Goal: Information Seeking & Learning: Learn about a topic

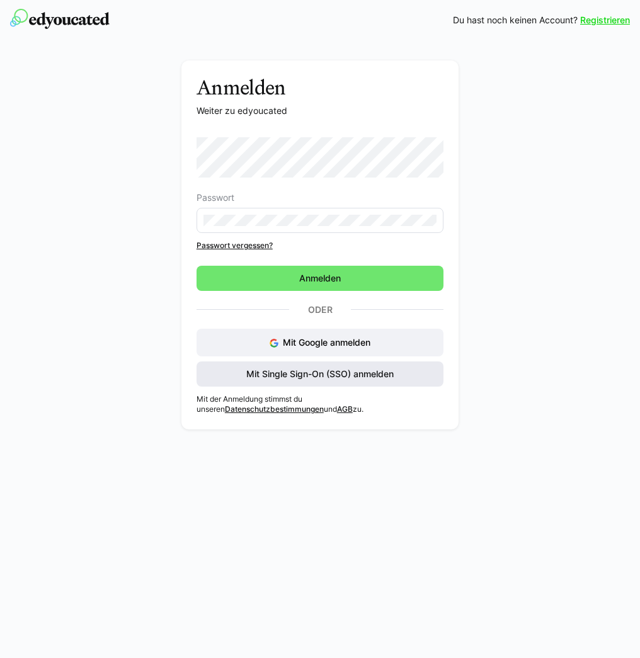
click at [335, 383] on span "Mit Single Sign-On (SSO) anmelden" at bounding box center [320, 374] width 247 height 25
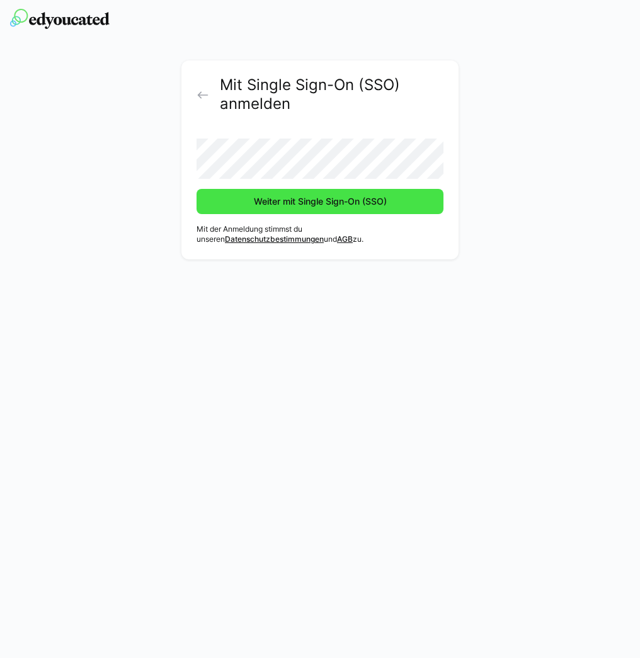
click at [339, 198] on span "Weiter mit Single Sign-On (SSO)" at bounding box center [320, 201] width 137 height 13
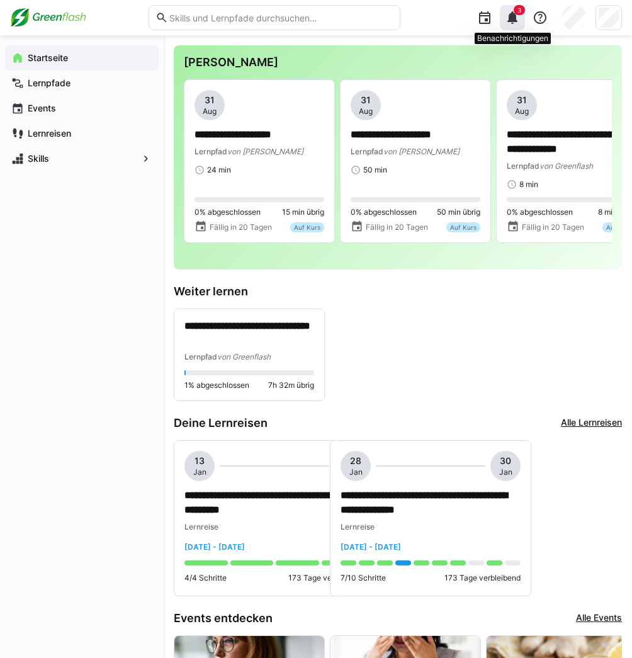
click at [516, 18] on eds-icon at bounding box center [512, 17] width 15 height 15
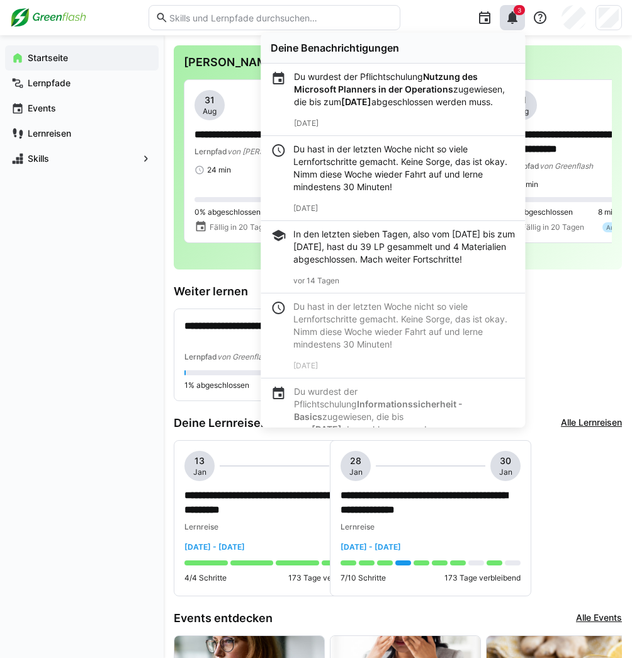
click at [114, 330] on div "Startseite Lernpfade Events Lernreisen Skills" at bounding box center [82, 346] width 164 height 623
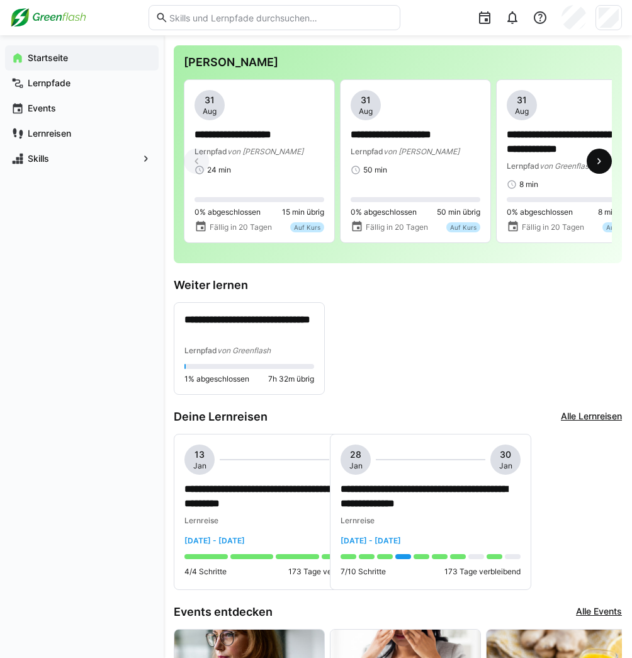
click at [600, 157] on eds-icon at bounding box center [599, 161] width 13 height 13
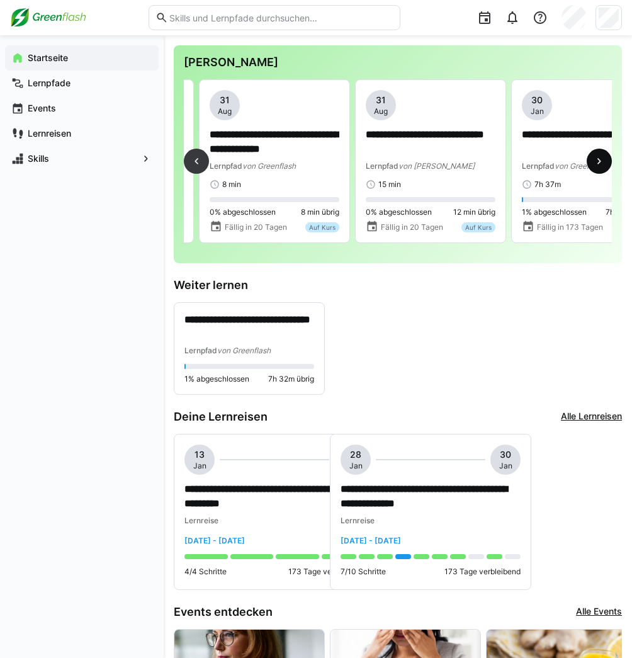
scroll to position [0, 312]
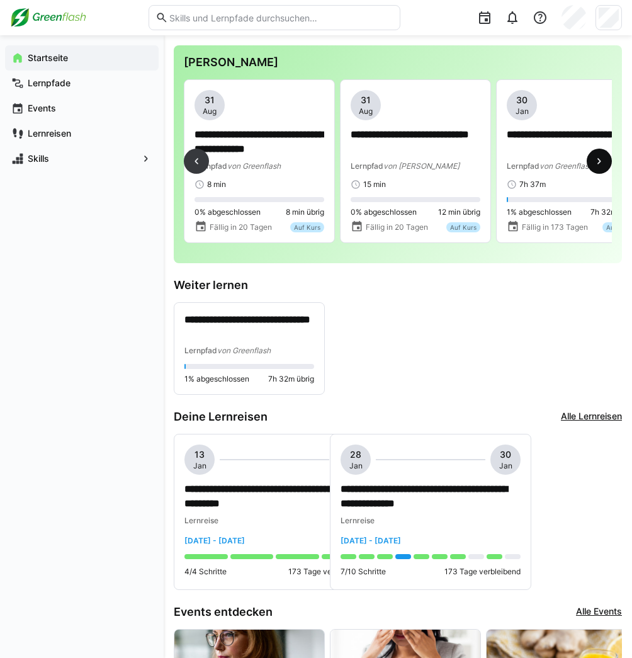
click at [600, 157] on eds-icon at bounding box center [599, 161] width 13 height 13
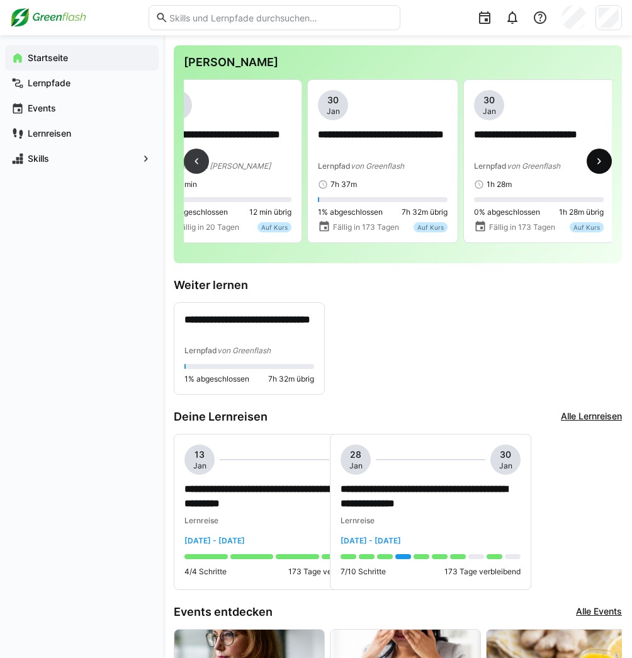
scroll to position [0, 625]
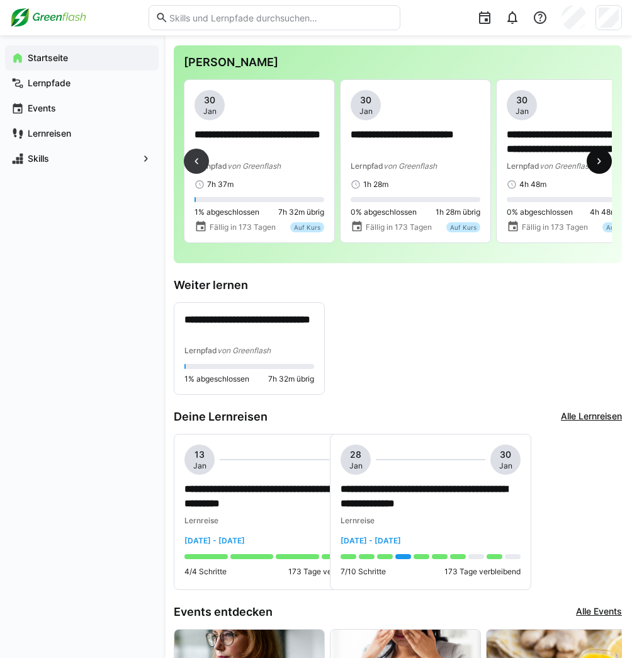
click at [600, 157] on eds-icon at bounding box center [599, 161] width 13 height 13
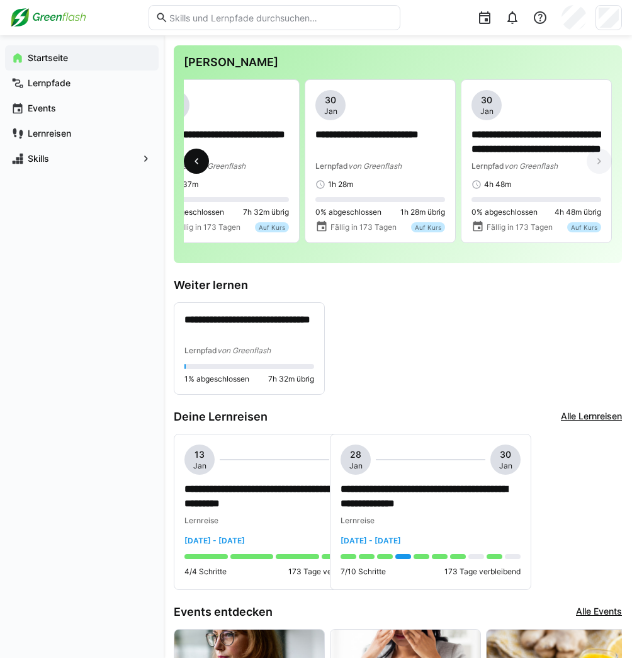
click at [196, 164] on eds-icon at bounding box center [196, 161] width 13 height 13
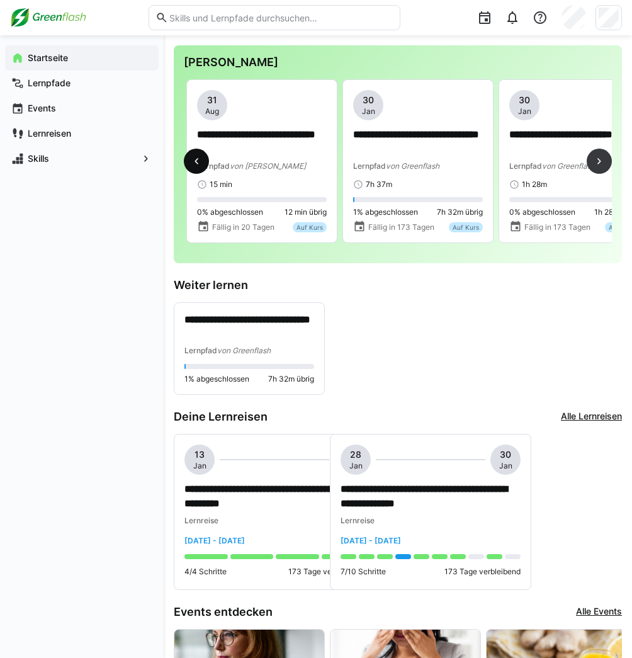
scroll to position [0, 312]
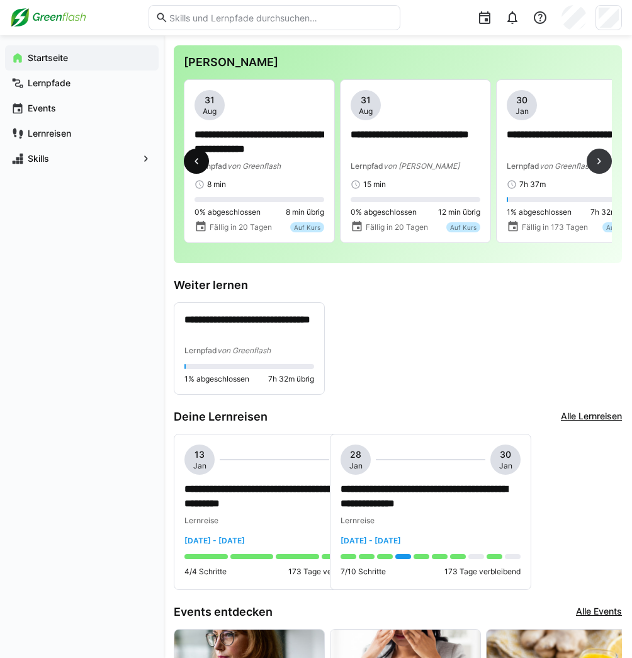
click at [195, 164] on eds-icon at bounding box center [196, 161] width 13 height 13
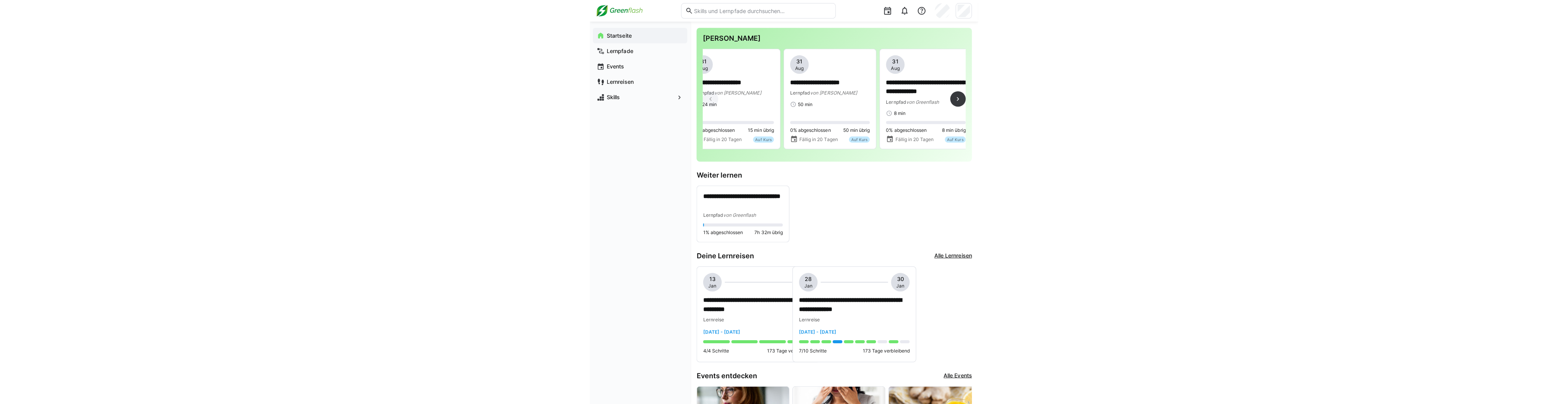
scroll to position [0, 0]
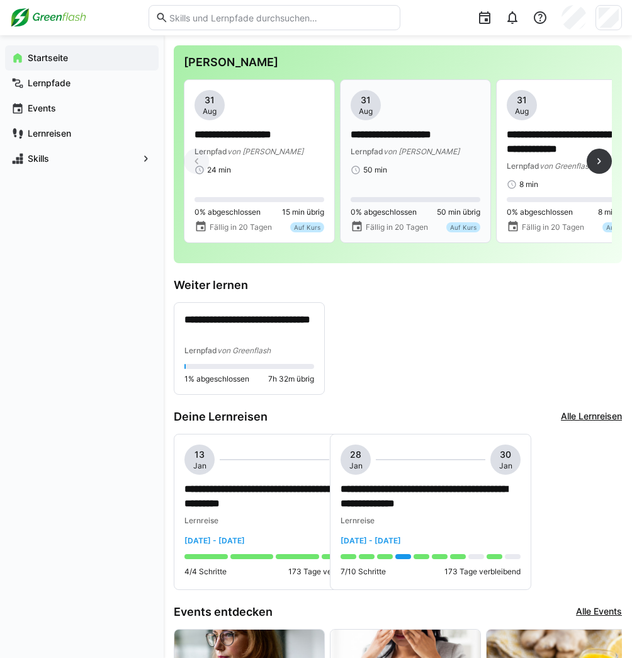
click at [456, 176] on div "**********" at bounding box center [416, 161] width 130 height 142
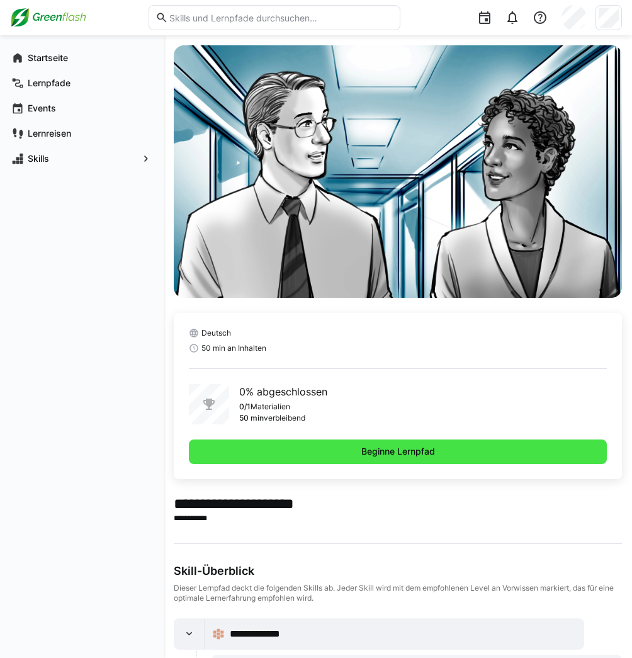
click at [423, 444] on span "Beginne Lernpfad" at bounding box center [398, 452] width 418 height 25
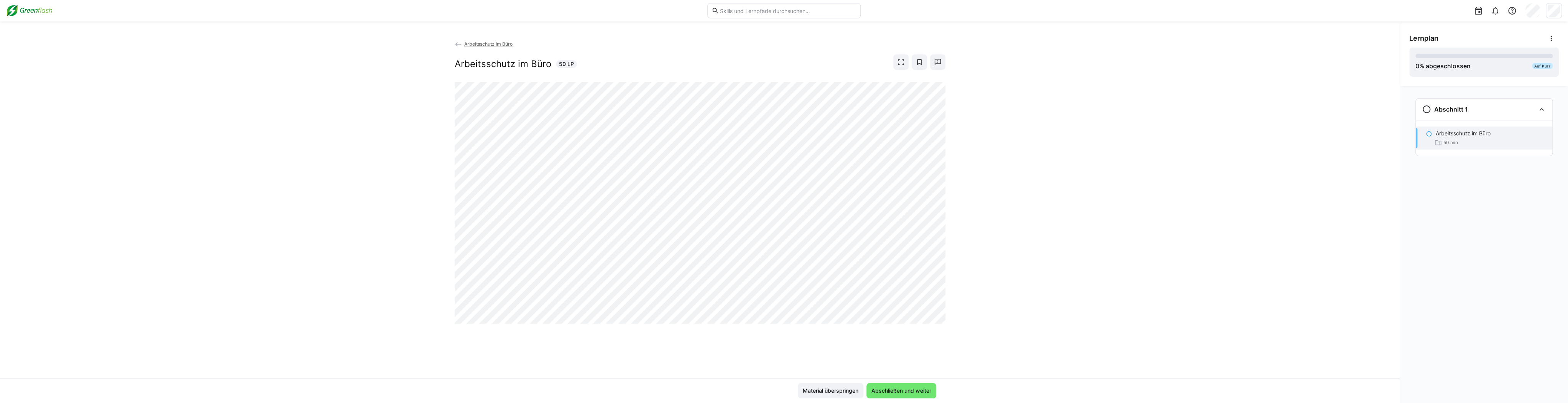
drag, startPoint x: 1026, startPoint y: 195, endPoint x: 957, endPoint y: 200, distance: 69.2
click at [389, 195] on div "Arbeitsschutz im Büro Arbeitsschutz im Büro 50 LP" at bounding box center [700, 209] width 1400 height 338
click at [389, 145] on div "Arbeitsschutz im Büro Arbeitsschutz im Büro 50 LP" at bounding box center [700, 209] width 1400 height 338
click at [389, 61] on eds-icon at bounding box center [901, 62] width 8 height 8
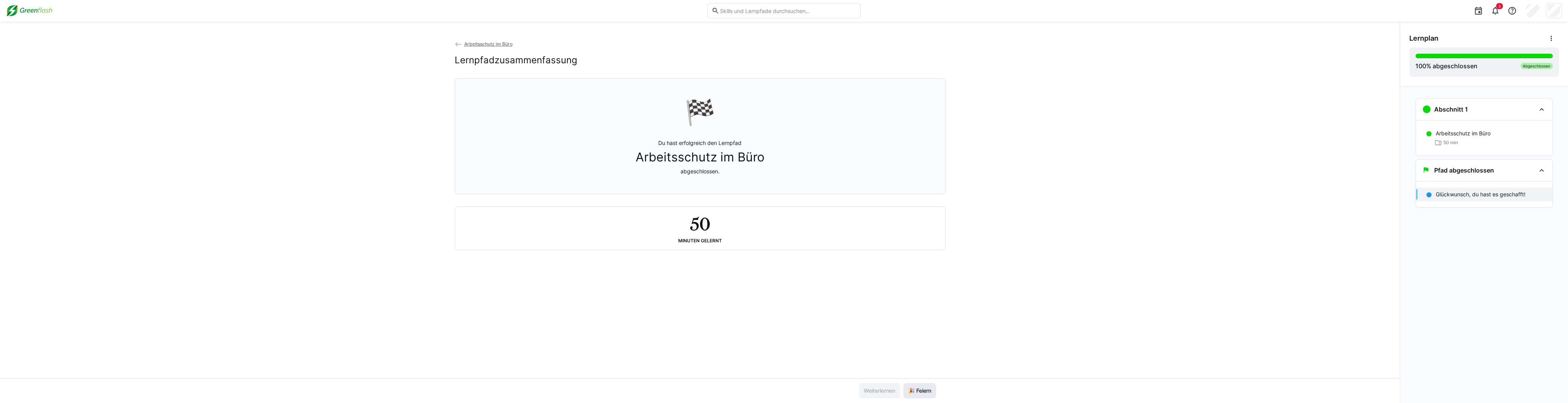
click at [389, 390] on span "🎉 Feiern" at bounding box center [920, 390] width 26 height 8
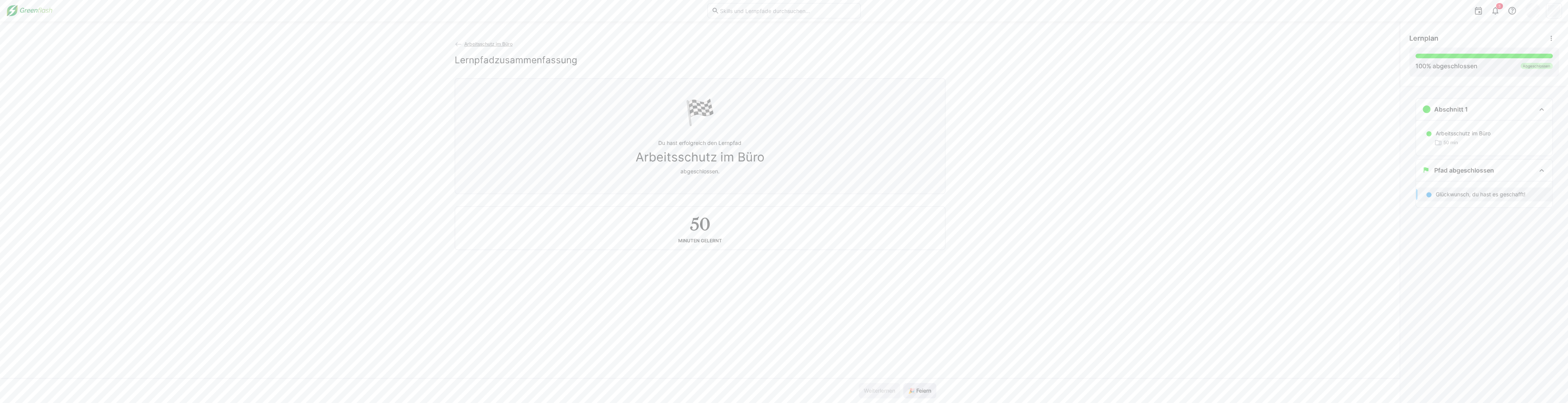
click at [389, 390] on span "🎉 Feiern" at bounding box center [920, 390] width 26 height 8
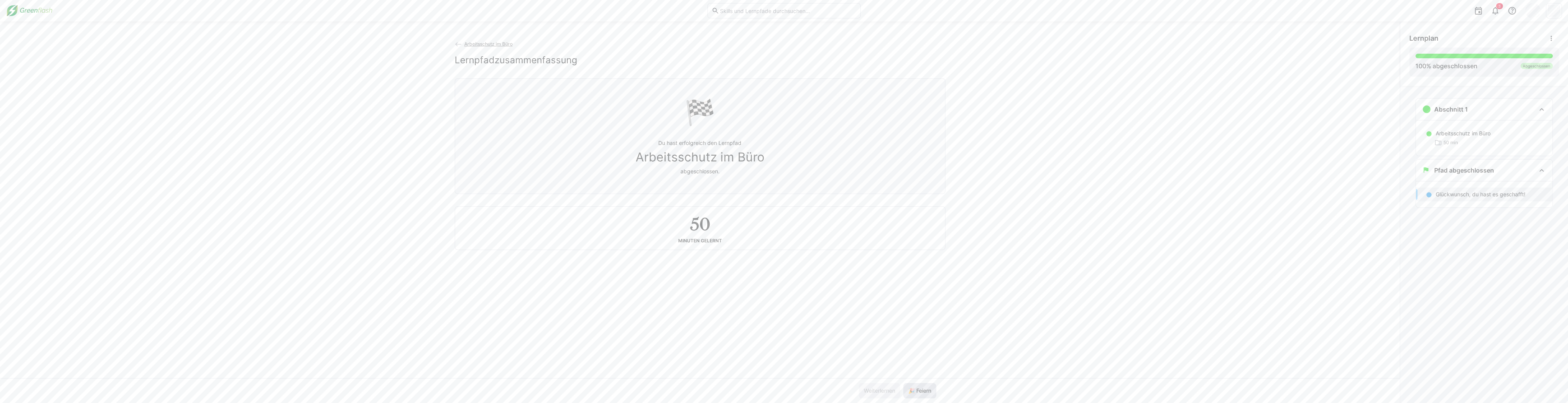
click at [389, 390] on span "🎉 Feiern" at bounding box center [920, 390] width 26 height 8
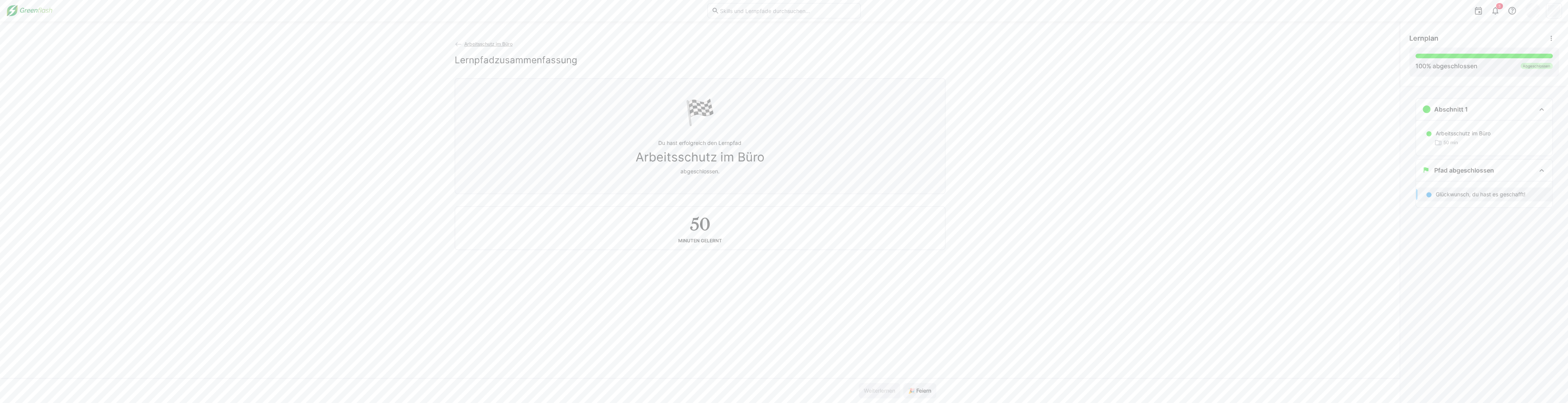
click at [389, 44] on span "Arbeitsschutz im Büro" at bounding box center [488, 43] width 48 height 5
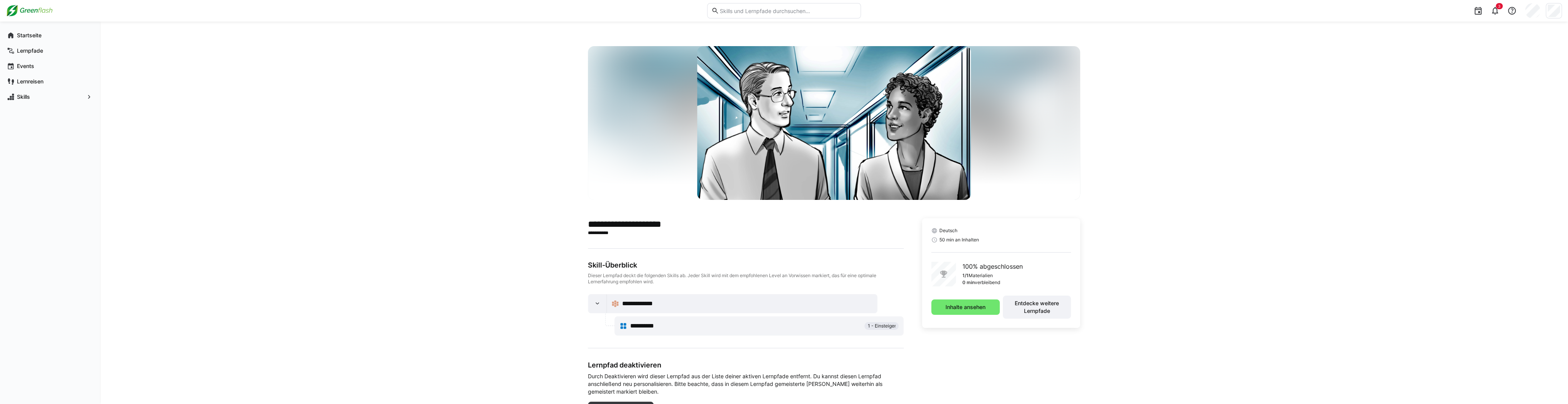
click at [24, 12] on img at bounding box center [29, 11] width 46 height 12
